Goal: Information Seeking & Learning: Understand process/instructions

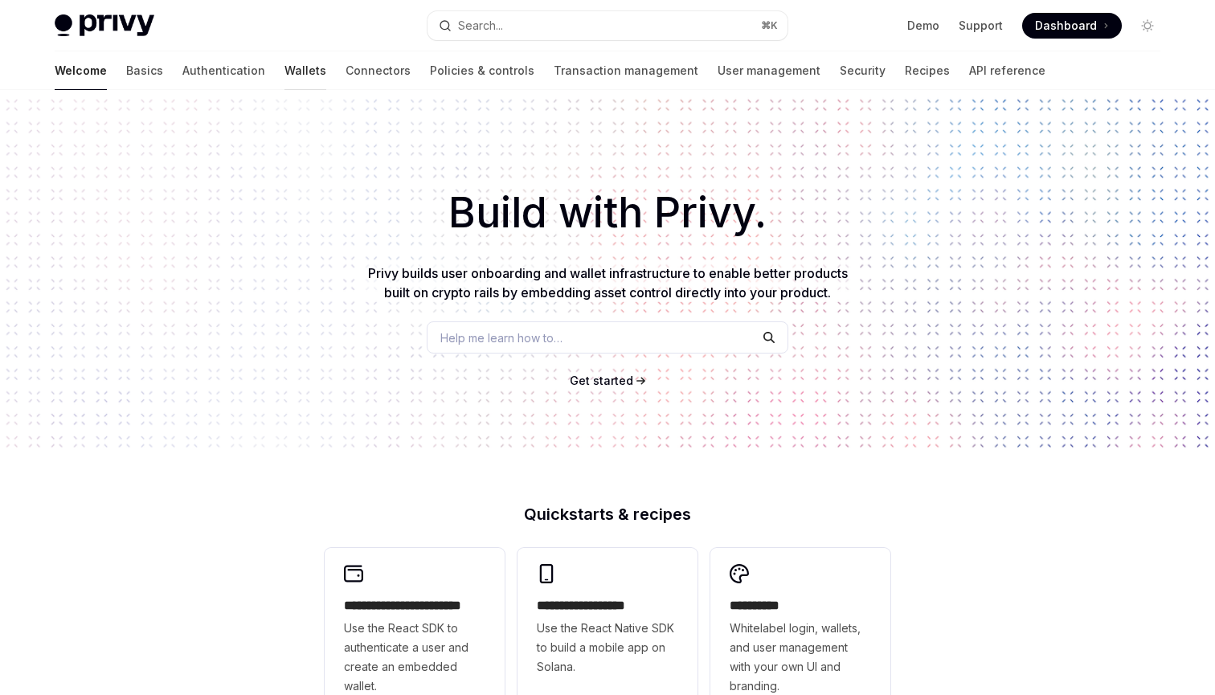
click at [285, 68] on link "Wallets" at bounding box center [306, 70] width 42 height 39
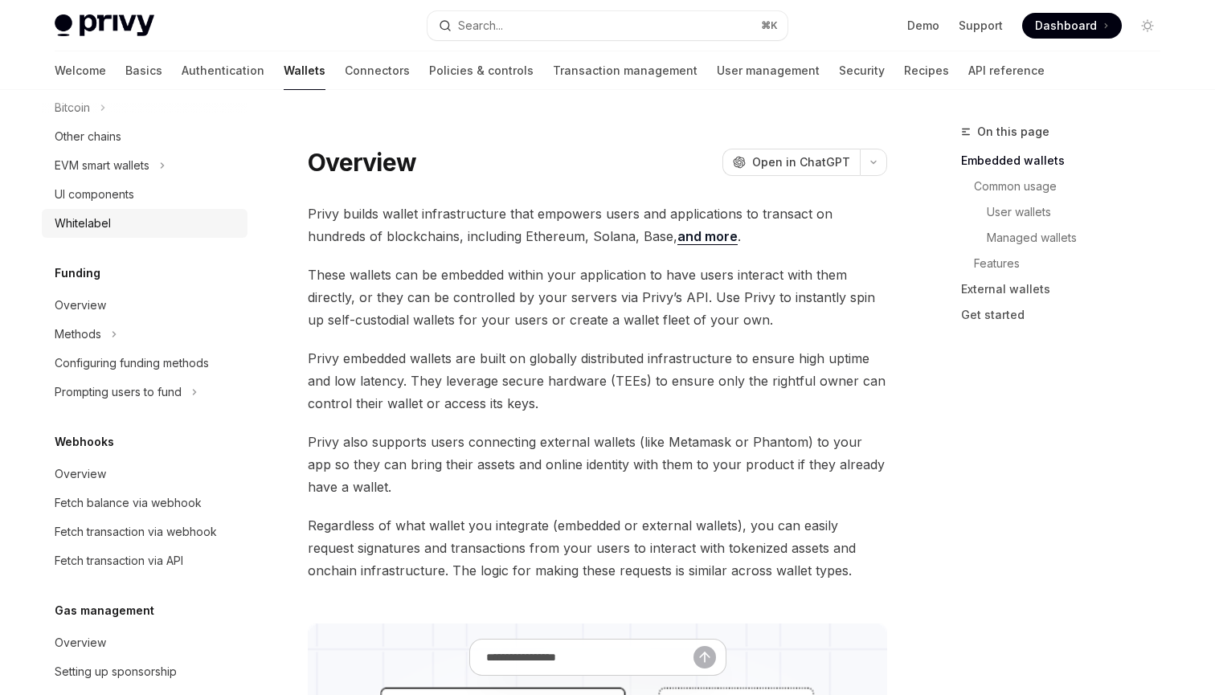
scroll to position [495, 0]
click at [104, 330] on button "Methods" at bounding box center [145, 332] width 206 height 29
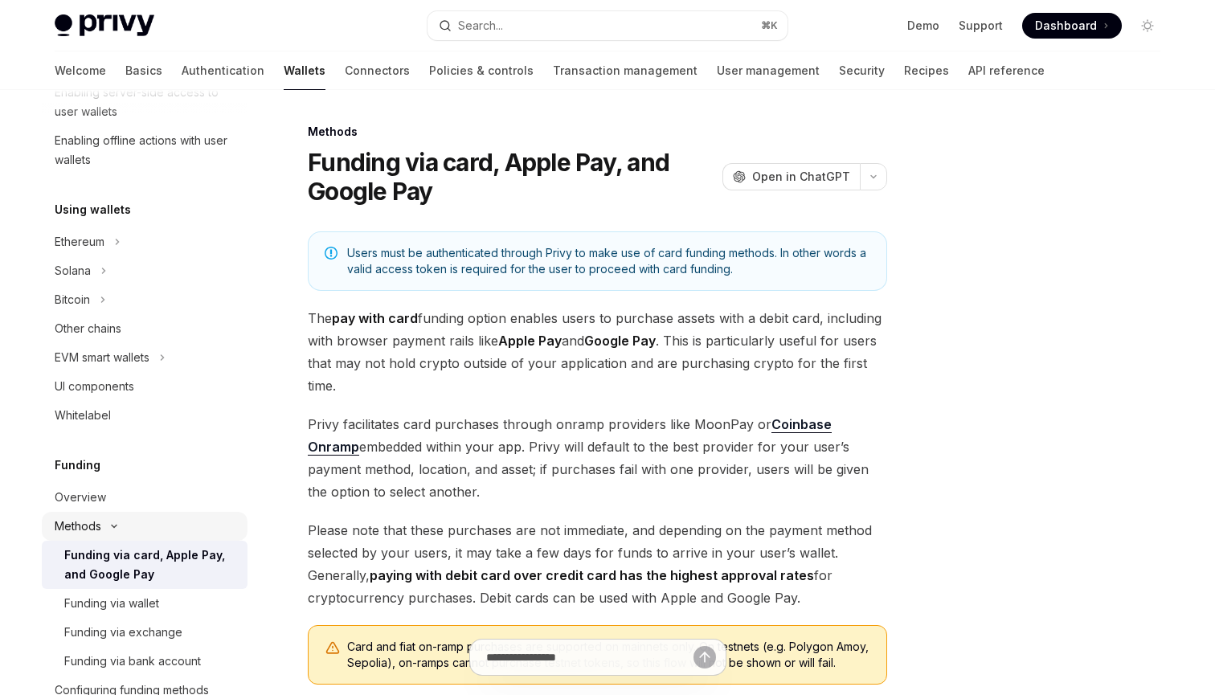
scroll to position [218, 0]
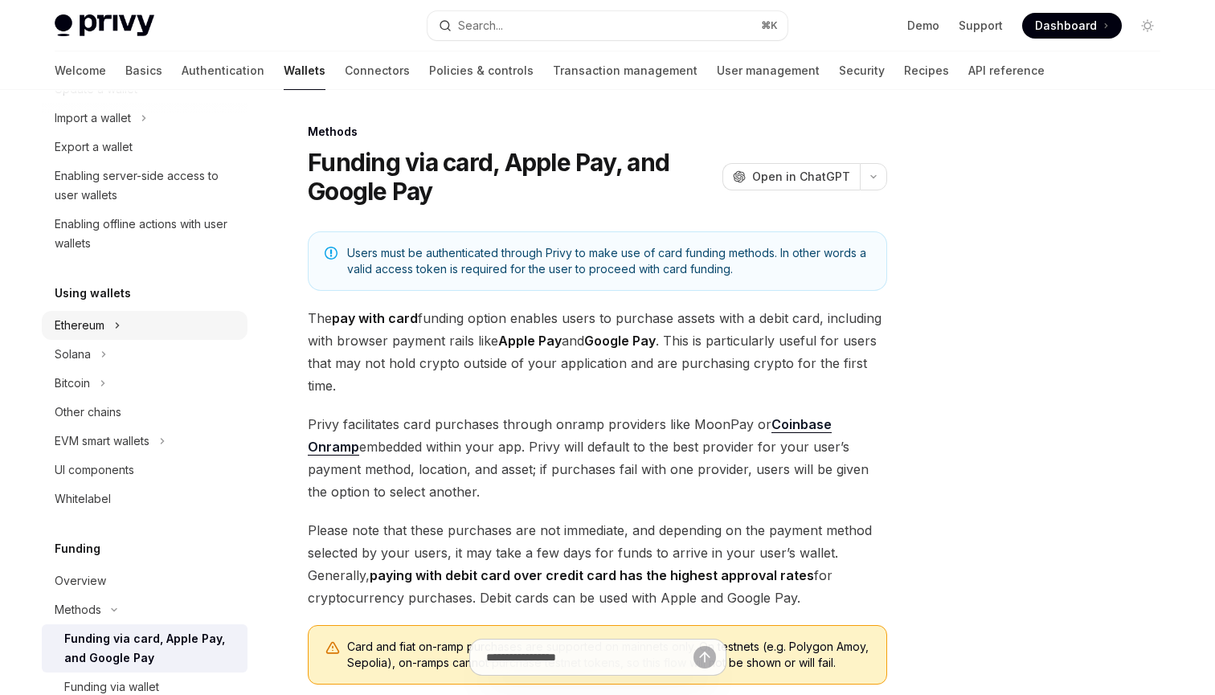
click at [122, 325] on button "Ethereum" at bounding box center [145, 325] width 206 height 29
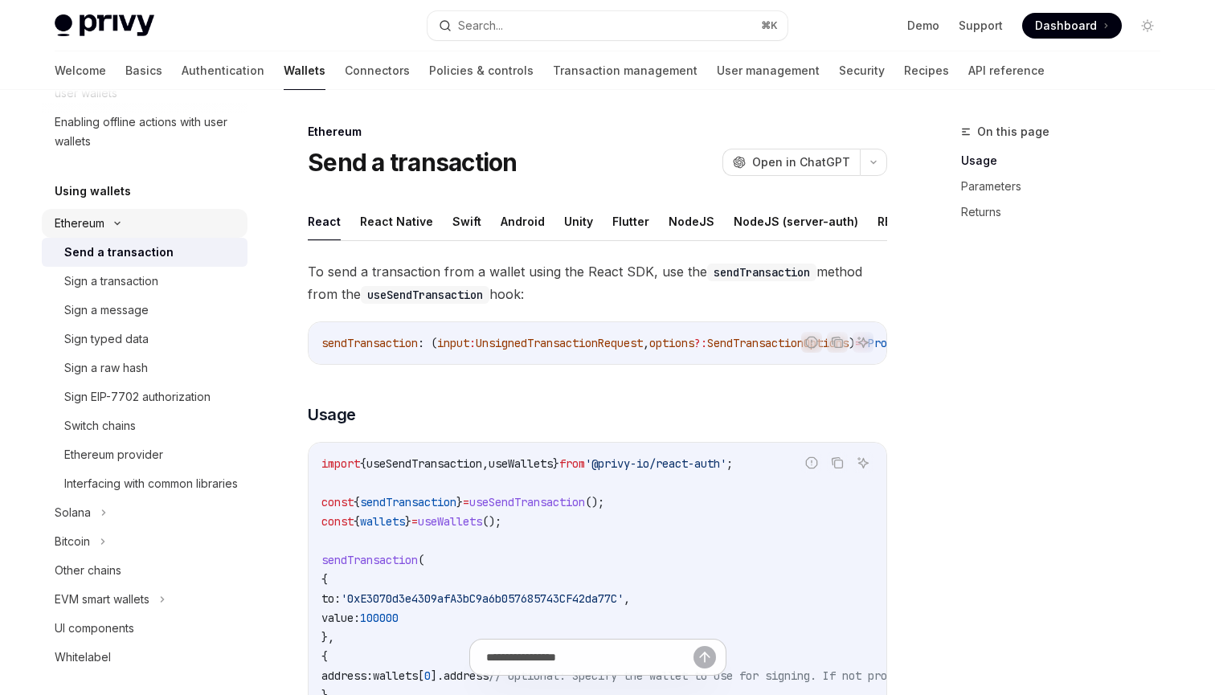
scroll to position [332, 0]
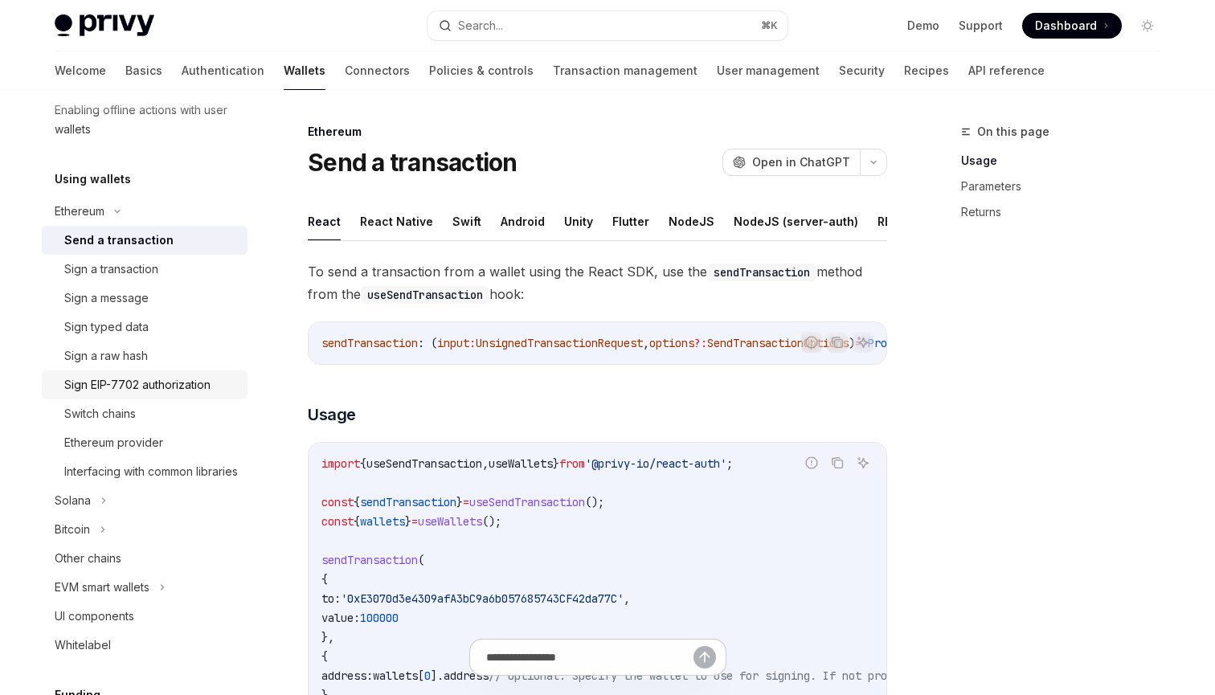
click at [149, 376] on div "Sign EIP-7702 authorization" at bounding box center [137, 384] width 146 height 19
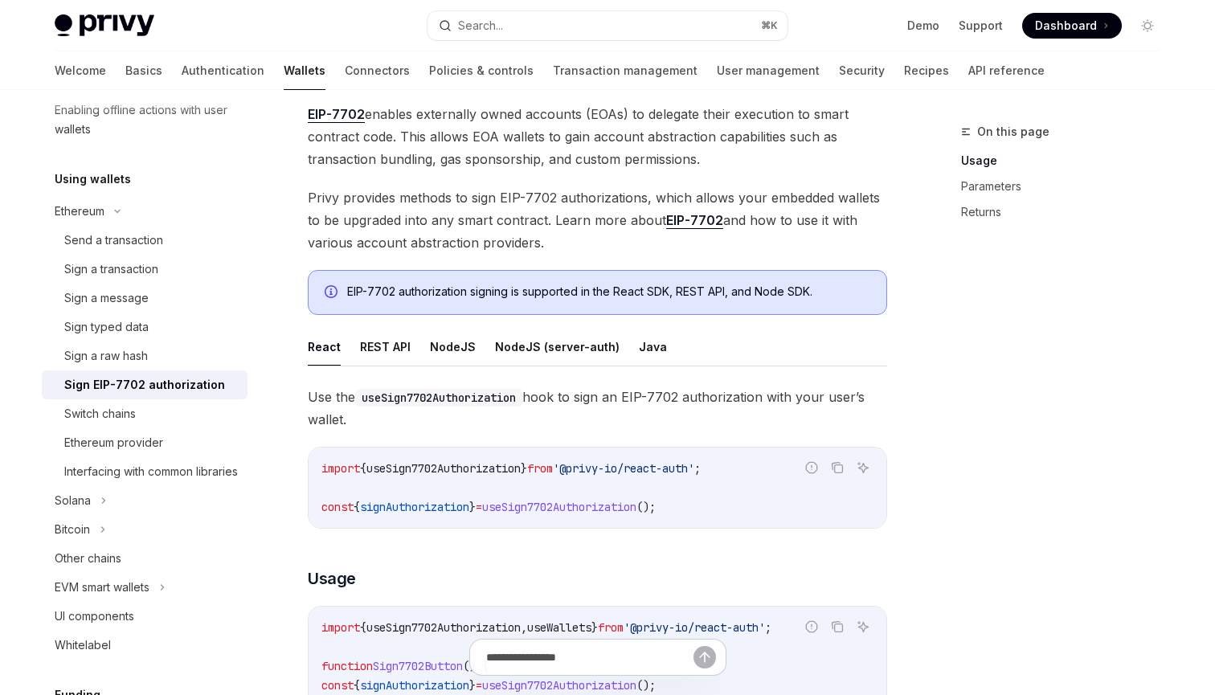
scroll to position [104, 0]
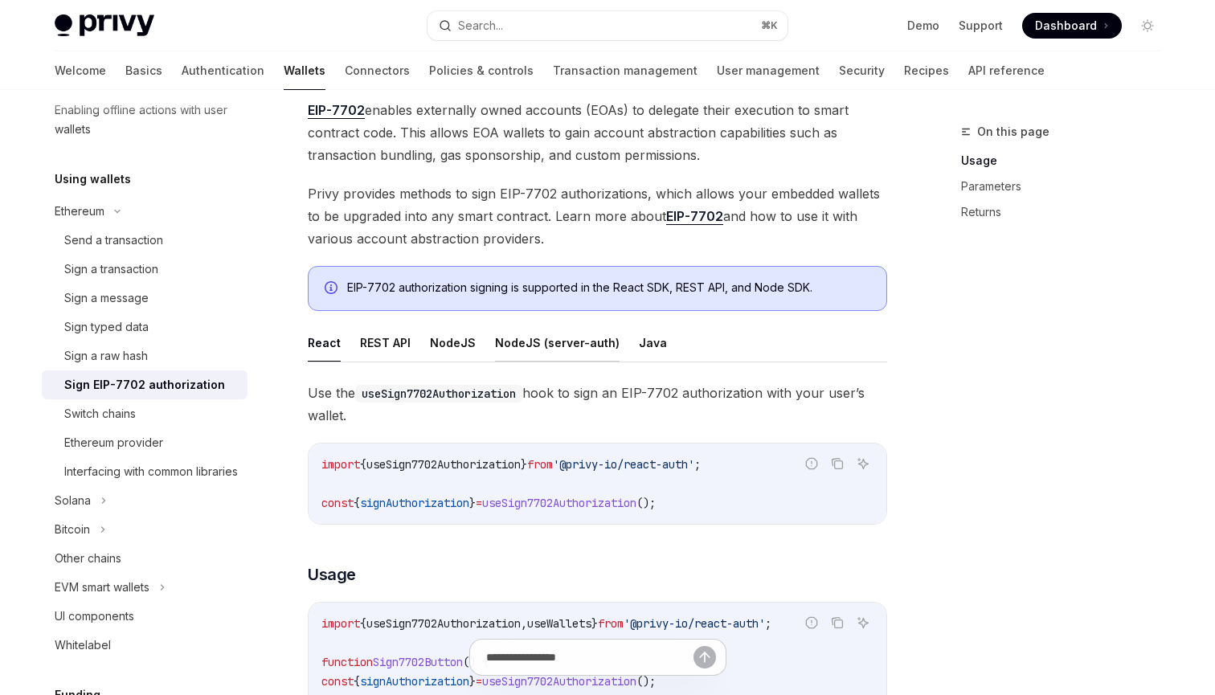
click at [523, 340] on button "NodeJS (server-auth)" at bounding box center [557, 343] width 125 height 38
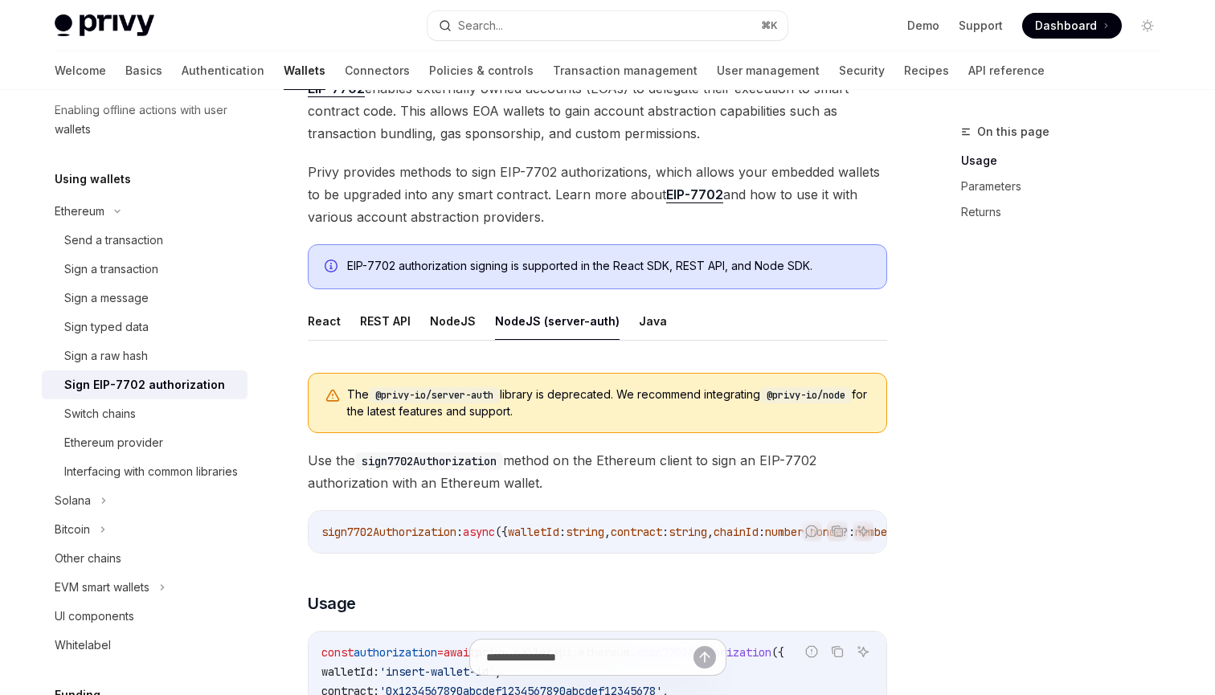
scroll to position [135, 0]
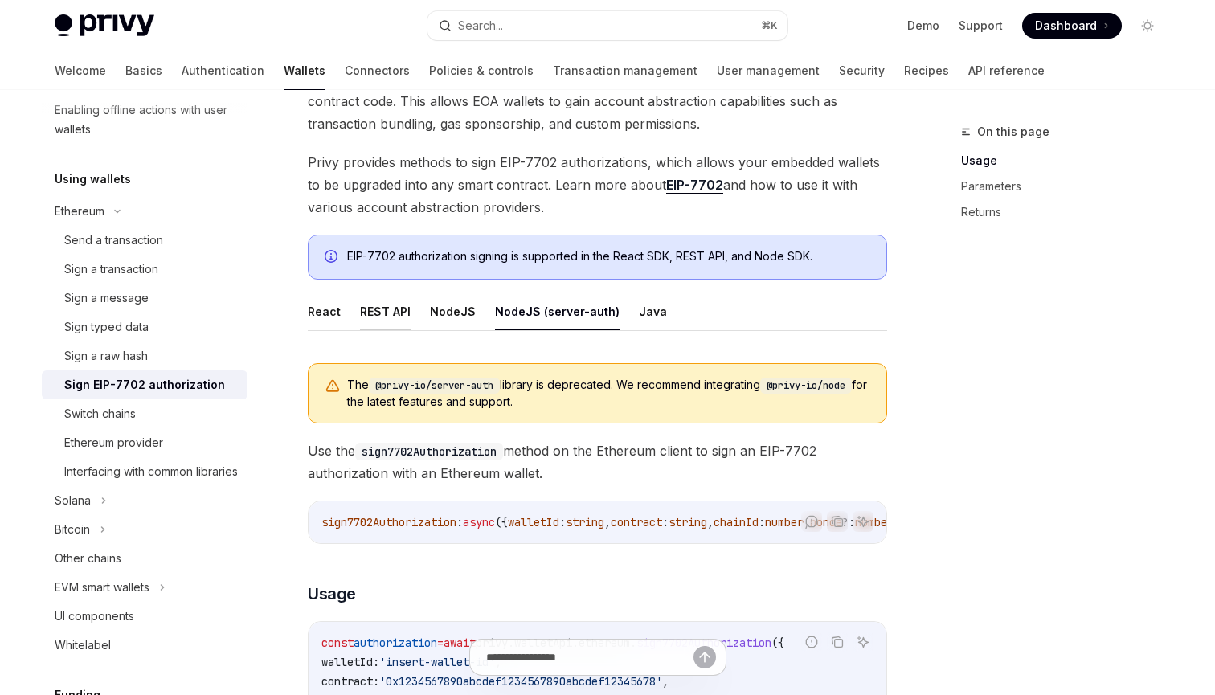
click at [375, 314] on button "REST API" at bounding box center [385, 312] width 51 height 38
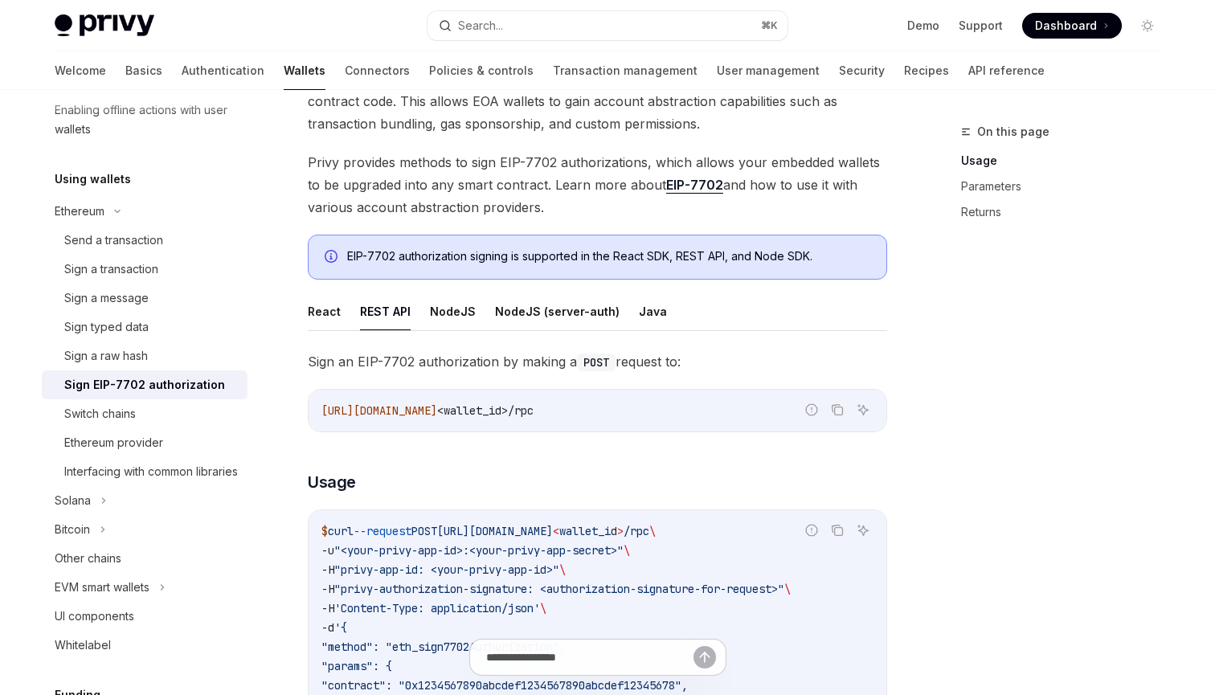
type textarea "*"
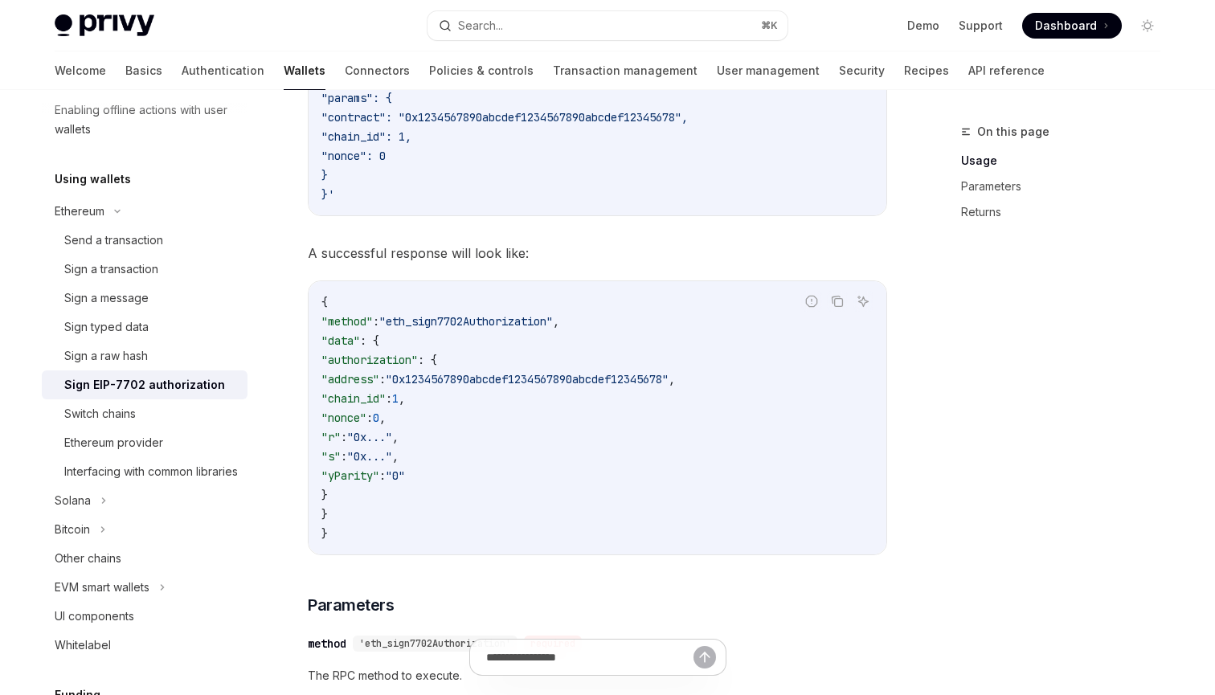
scroll to position [715, 0]
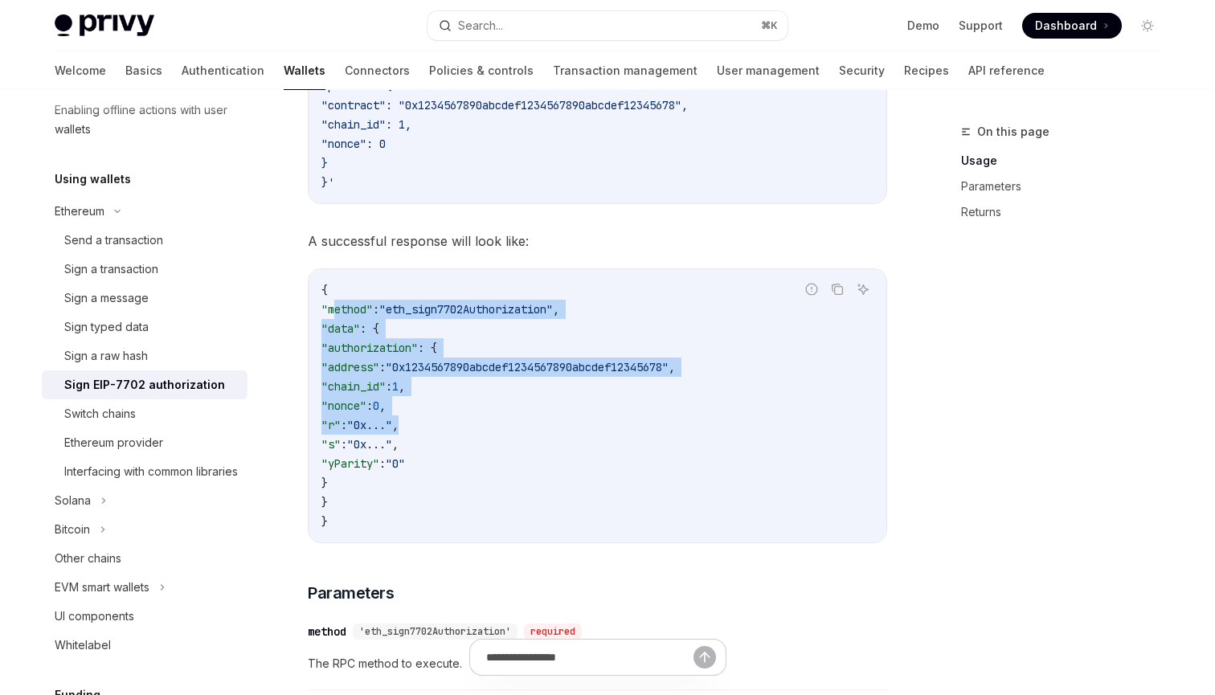
drag, startPoint x: 335, startPoint y: 305, endPoint x: 592, endPoint y: 430, distance: 285.8
click at [592, 430] on code "{ "method" : "eth_sign7702Authorization" , "data" : { "authorization" : { "addr…" at bounding box center [598, 406] width 552 height 251
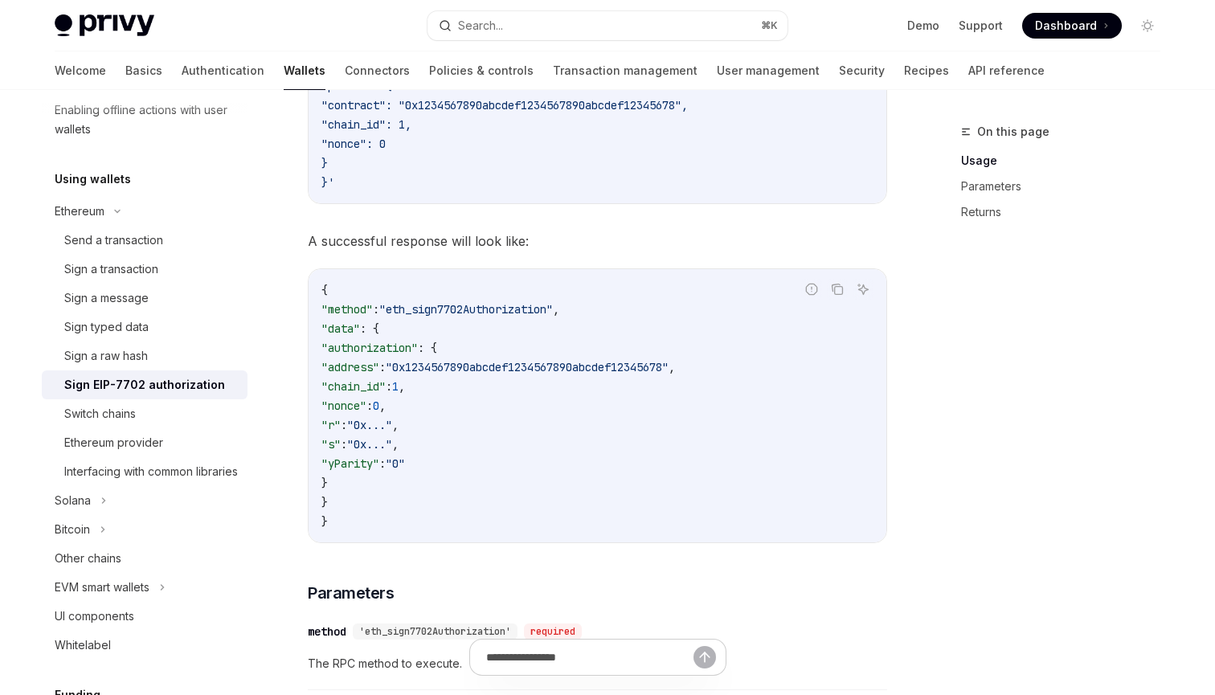
click at [391, 347] on span ""authorization"" at bounding box center [370, 348] width 96 height 14
click at [342, 329] on span ""data"" at bounding box center [341, 329] width 39 height 14
drag, startPoint x: 347, startPoint y: 343, endPoint x: 523, endPoint y: 482, distance: 223.7
click at [523, 482] on code "{ "method" : "eth_sign7702Authorization" , "data" : { "authorization" : { "addr…" at bounding box center [598, 406] width 552 height 251
